Goal: Information Seeking & Learning: Understand process/instructions

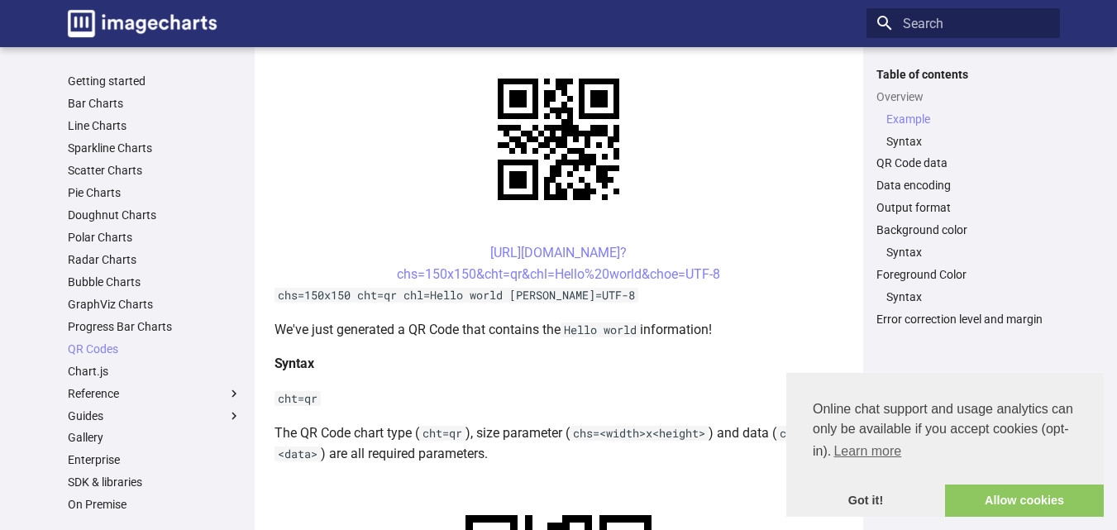
scroll to position [377, 0]
click at [353, 208] on link at bounding box center [558, 139] width 569 height 179
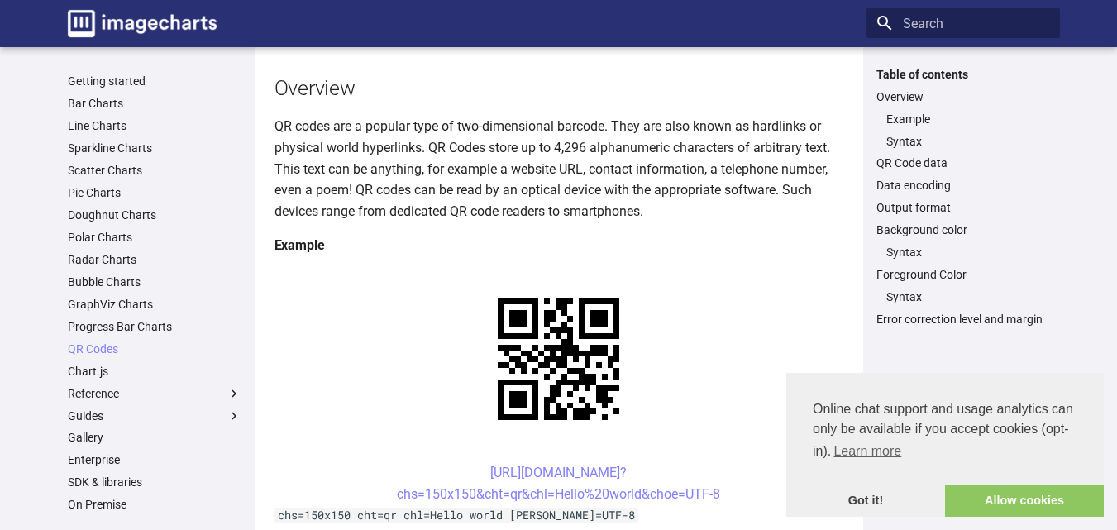
scroll to position [141, 0]
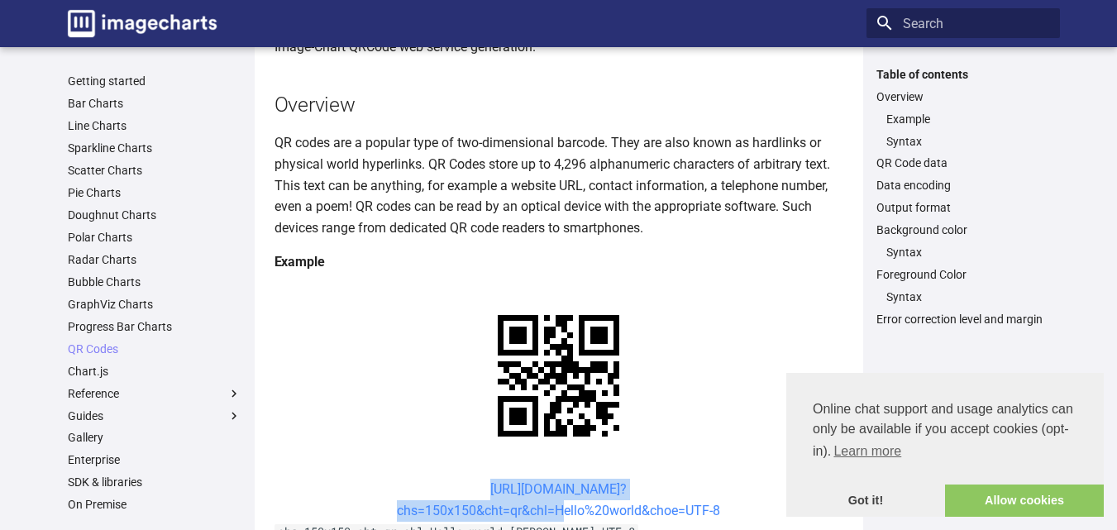
drag, startPoint x: 459, startPoint y: 332, endPoint x: 551, endPoint y: 350, distance: 94.4
click at [551, 479] on center "[URL][DOMAIN_NAME]? chs=150x150&cht=qr&chl=Hello%20world&choe=UTF-8" at bounding box center [558, 500] width 569 height 42
copy link "[URL][DOMAIN_NAME]? chs=150x150&cht=qr&chl"
